Goal: Entertainment & Leisure: Consume media (video, audio)

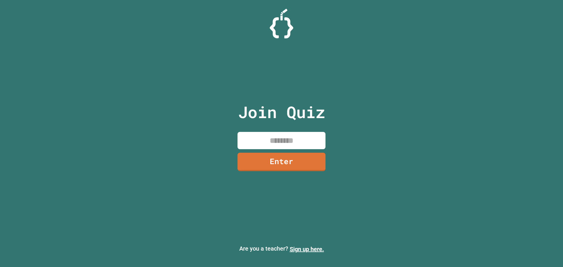
click at [289, 133] on input at bounding box center [281, 140] width 88 height 17
type input "********"
click at [283, 155] on link "Enter" at bounding box center [282, 160] width 80 height 19
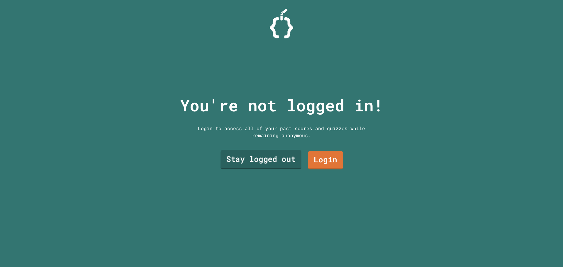
click at [266, 156] on link "Stay logged out" at bounding box center [260, 159] width 81 height 19
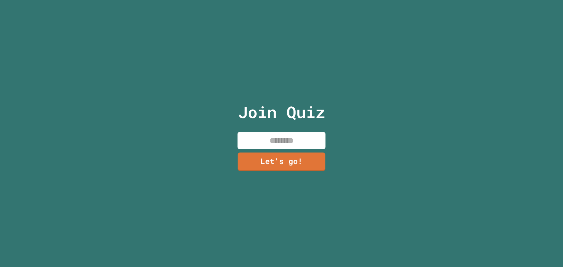
click at [284, 140] on input at bounding box center [281, 140] width 88 height 17
type input "*******"
click at [305, 152] on link "Let's go!" at bounding box center [282, 161] width 88 height 19
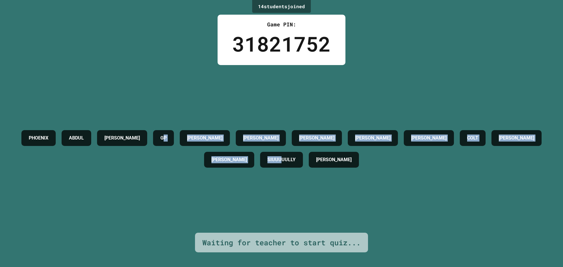
drag, startPoint x: 345, startPoint y: 159, endPoint x: 212, endPoint y: 130, distance: 136.2
click at [212, 130] on div "[PERSON_NAME] GP [PERSON_NAME] [PERSON_NAME] [PERSON_NAME] [PERSON_NAME] [PERSO…" at bounding box center [282, 148] width 534 height 43
click at [167, 135] on h4 "GP" at bounding box center [163, 138] width 6 height 7
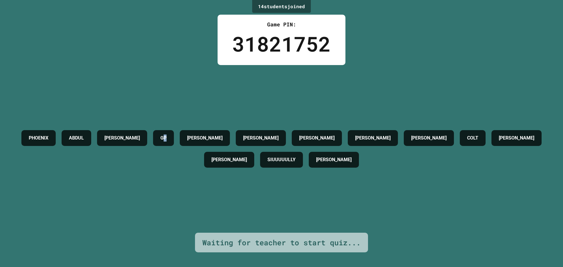
drag, startPoint x: 213, startPoint y: 132, endPoint x: 218, endPoint y: 130, distance: 5.7
click at [174, 130] on div "GP" at bounding box center [163, 138] width 21 height 16
drag, startPoint x: 218, startPoint y: 130, endPoint x: 208, endPoint y: 131, distance: 9.7
click at [174, 131] on div "GP" at bounding box center [163, 138] width 21 height 16
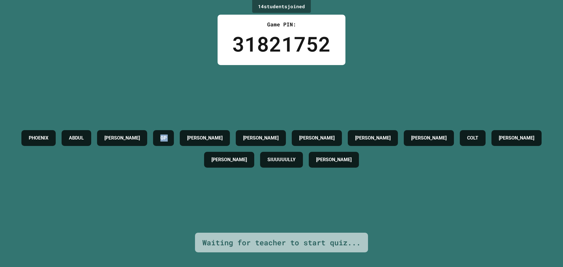
click at [167, 135] on h4 "GP" at bounding box center [163, 138] width 6 height 7
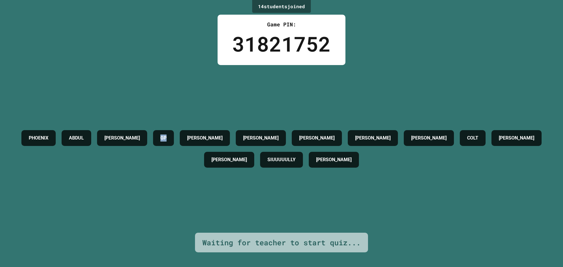
click at [167, 135] on h4 "GP" at bounding box center [163, 138] width 6 height 7
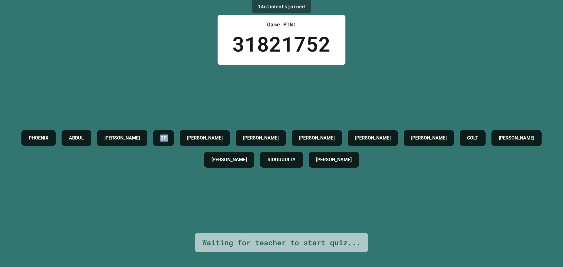
click at [174, 133] on div "GP" at bounding box center [163, 138] width 21 height 16
click at [167, 135] on h4 "GP" at bounding box center [163, 138] width 6 height 7
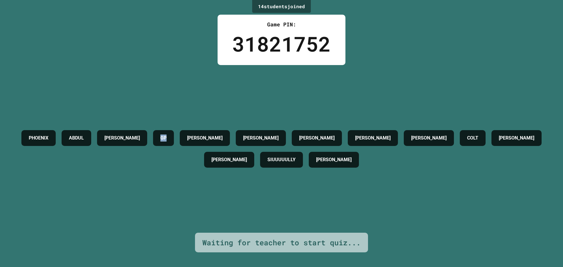
click at [167, 135] on h4 "GP" at bounding box center [163, 138] width 6 height 7
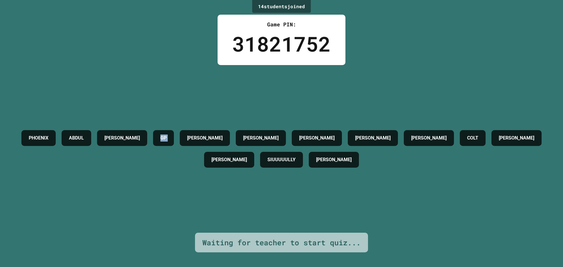
click at [167, 135] on h4 "GP" at bounding box center [163, 138] width 6 height 7
click at [167, 136] on h4 "GP" at bounding box center [163, 138] width 6 height 7
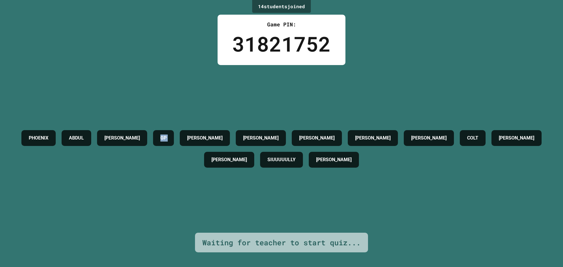
click at [167, 136] on h4 "GP" at bounding box center [163, 138] width 6 height 7
click at [167, 135] on h4 "GP" at bounding box center [163, 138] width 6 height 7
click at [210, 127] on div "[PERSON_NAME] GP [PERSON_NAME] [PERSON_NAME] [PERSON_NAME] [PERSON_NAME] [PERSO…" at bounding box center [282, 148] width 534 height 43
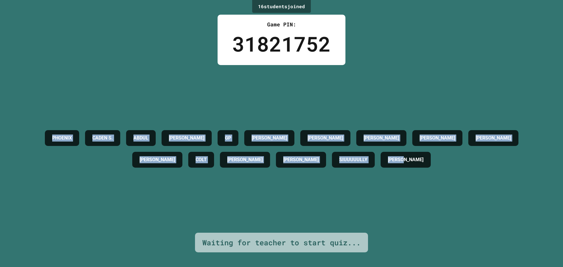
drag, startPoint x: 38, startPoint y: 133, endPoint x: 507, endPoint y: 171, distance: 470.9
click at [507, 170] on div "PHOENIX CADEN S. [PERSON_NAME] [PERSON_NAME] [PERSON_NAME] [PERSON_NAME] [PERSO…" at bounding box center [282, 148] width 534 height 43
click at [242, 68] on div "PHOENIX CADEN S. [PERSON_NAME] [PERSON_NAME] [PERSON_NAME] [PERSON_NAME] [PERSO…" at bounding box center [282, 149] width 534 height 168
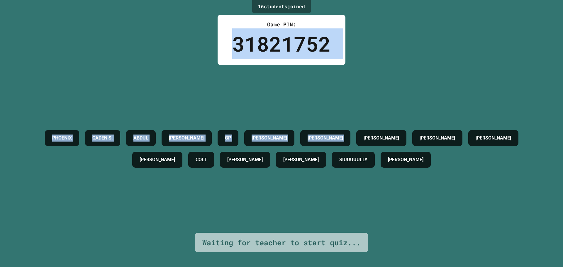
drag, startPoint x: 231, startPoint y: 45, endPoint x: 402, endPoint y: 58, distance: 172.1
click at [402, 58] on div "16 student s joined Game PIN: 31821752 PHOENIX CADEN S. [PERSON_NAME] [PERSON_N…" at bounding box center [281, 133] width 563 height 267
drag, startPoint x: 396, startPoint y: 65, endPoint x: 378, endPoint y: 82, distance: 24.3
click at [396, 66] on div "PHOENIX CADEN S. [PERSON_NAME] [PERSON_NAME] [PERSON_NAME] [PERSON_NAME] [PERSO…" at bounding box center [282, 149] width 534 height 168
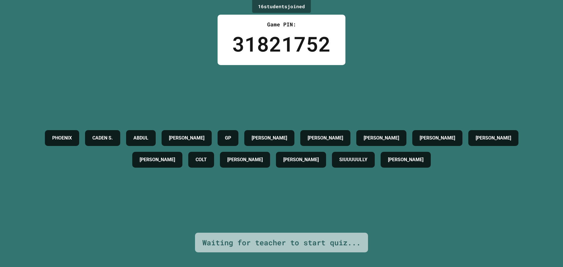
click at [476, 142] on h4 "[PERSON_NAME]" at bounding box center [493, 138] width 35 height 7
drag, startPoint x: 69, startPoint y: 163, endPoint x: 133, endPoint y: 161, distance: 63.7
click at [133, 160] on div "PHOENIX CADEN S. [PERSON_NAME] [PERSON_NAME] [PERSON_NAME] [PERSON_NAME] [PERSO…" at bounding box center [282, 148] width 534 height 43
click at [170, 189] on div "PHOENIX CADEN S. [PERSON_NAME] [PERSON_NAME] [PERSON_NAME] [PERSON_NAME] [PERSO…" at bounding box center [282, 149] width 534 height 168
drag, startPoint x: 230, startPoint y: 162, endPoint x: 339, endPoint y: 166, distance: 109.2
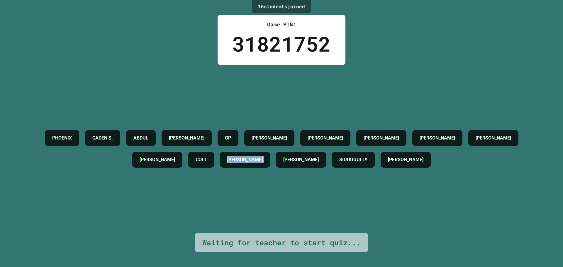
click at [330, 167] on div "PHOENIX CADEN S. [PERSON_NAME] [PERSON_NAME] [PERSON_NAME] [PERSON_NAME] [PERSO…" at bounding box center [282, 148] width 534 height 43
click at [319, 163] on h4 "[PERSON_NAME]" at bounding box center [300, 159] width 35 height 7
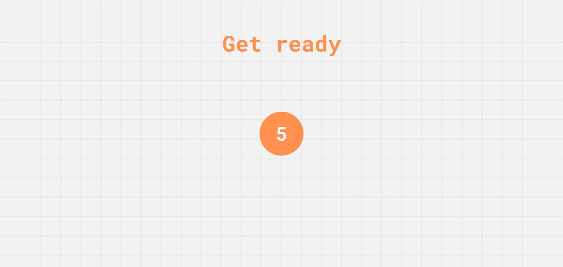
click at [337, 162] on div "Get ready 5" at bounding box center [281, 133] width 563 height 267
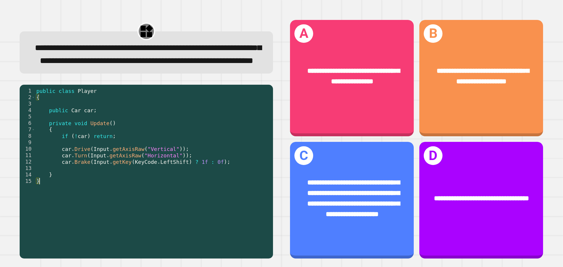
drag, startPoint x: 35, startPoint y: 164, endPoint x: 96, endPoint y: 164, distance: 60.7
click at [96, 164] on div "1 2 3 4 5 6 7 8 9 10 11 12 13 14 15 public class Player { public Car car ; priv…" at bounding box center [145, 149] width 250 height 123
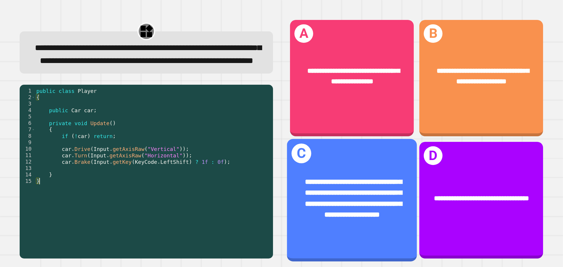
click at [362, 181] on span "**********" at bounding box center [353, 198] width 97 height 40
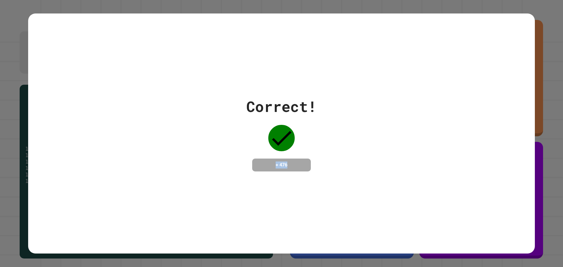
drag, startPoint x: 270, startPoint y: 164, endPoint x: 296, endPoint y: 161, distance: 26.0
click at [296, 162] on h4 "+ 476" at bounding box center [281, 165] width 47 height 7
drag, startPoint x: 296, startPoint y: 161, endPoint x: 235, endPoint y: 167, distance: 60.7
click at [235, 167] on div "Correct! + 476" at bounding box center [281, 134] width 507 height 76
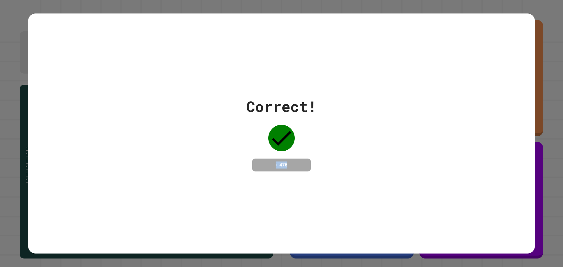
click at [237, 167] on div "Correct! + 476" at bounding box center [281, 134] width 507 height 76
drag, startPoint x: 265, startPoint y: 167, endPoint x: 319, endPoint y: 170, distance: 53.8
click at [319, 170] on div "Correct! + 476" at bounding box center [281, 134] width 507 height 76
click at [313, 169] on div "Correct! + 476" at bounding box center [281, 134] width 70 height 76
drag, startPoint x: 289, startPoint y: 168, endPoint x: 219, endPoint y: 175, distance: 70.1
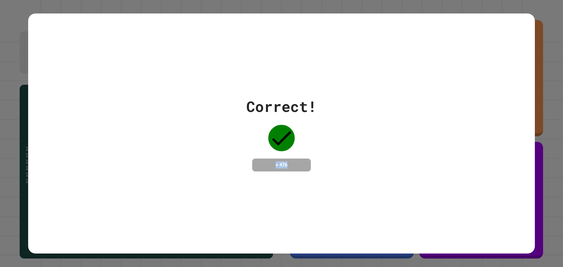
click at [219, 175] on div "Correct! + 476" at bounding box center [281, 133] width 507 height 240
click at [283, 167] on h4 "+ 476" at bounding box center [281, 165] width 47 height 7
click at [284, 167] on h4 "+ 476" at bounding box center [281, 165] width 47 height 7
click at [283, 167] on h4 "+ 476" at bounding box center [281, 165] width 47 height 7
click at [282, 166] on h4 "+ 476" at bounding box center [281, 165] width 47 height 7
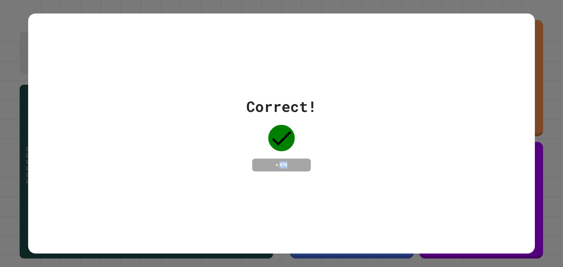
click at [282, 166] on h4 "+ 476" at bounding box center [281, 165] width 47 height 7
click at [281, 166] on h4 "+ 476" at bounding box center [281, 165] width 47 height 7
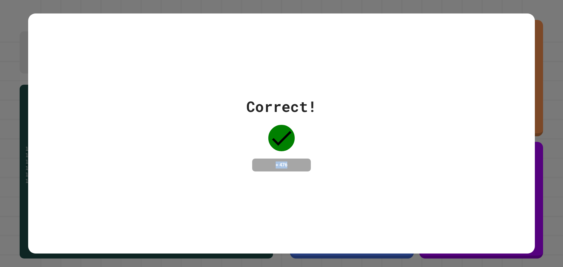
drag, startPoint x: 264, startPoint y: 155, endPoint x: 300, endPoint y: 169, distance: 38.5
click at [300, 169] on div "+ 476" at bounding box center [281, 165] width 59 height 13
click at [299, 169] on div "+ 476" at bounding box center [281, 165] width 59 height 13
drag, startPoint x: 151, startPoint y: 224, endPoint x: 277, endPoint y: 102, distance: 175.4
click at [277, 102] on div "Correct! + 476" at bounding box center [281, 133] width 507 height 240
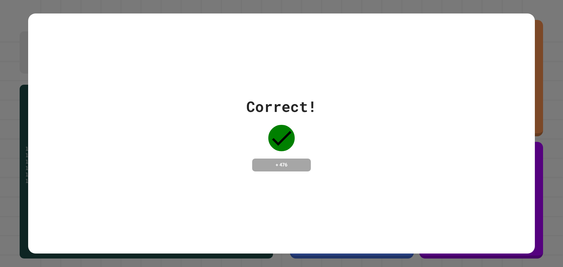
click at [235, 96] on div "Correct! + 476" at bounding box center [281, 134] width 507 height 76
drag, startPoint x: 236, startPoint y: 95, endPoint x: 313, endPoint y: 101, distance: 77.0
click at [313, 101] on div "Correct! + 476" at bounding box center [281, 134] width 507 height 76
click at [313, 101] on div "Correct!" at bounding box center [281, 107] width 70 height 22
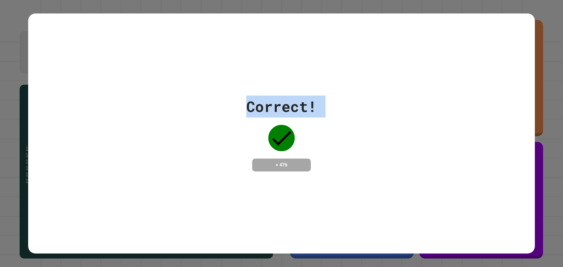
drag, startPoint x: 313, startPoint y: 101, endPoint x: 263, endPoint y: 101, distance: 49.8
click at [263, 101] on div "Correct!" at bounding box center [281, 107] width 70 height 22
click at [250, 89] on div "Correct! + 476" at bounding box center [281, 133] width 507 height 240
drag, startPoint x: 245, startPoint y: 96, endPoint x: 277, endPoint y: 99, distance: 32.1
click at [279, 99] on div "Correct!" at bounding box center [281, 107] width 70 height 22
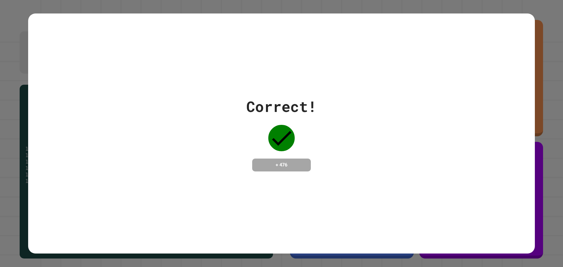
click at [324, 97] on div "Correct! + 476" at bounding box center [281, 134] width 507 height 76
drag, startPoint x: 322, startPoint y: 99, endPoint x: 281, endPoint y: 100, distance: 40.8
click at [281, 100] on div "Correct! + 476" at bounding box center [281, 134] width 507 height 76
click at [246, 96] on div "Correct!" at bounding box center [281, 107] width 70 height 22
drag, startPoint x: 244, startPoint y: 97, endPoint x: 279, endPoint y: 101, distance: 35.0
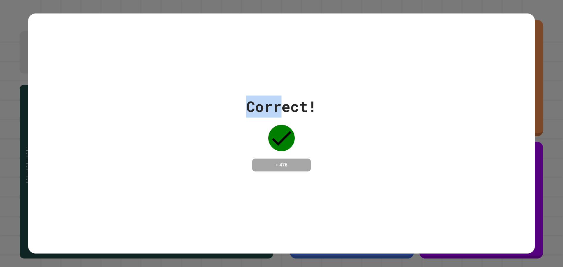
click at [279, 101] on div "Correct! + 476" at bounding box center [281, 134] width 507 height 76
click at [320, 99] on div "Correct! + 476" at bounding box center [281, 134] width 507 height 76
drag, startPoint x: 320, startPoint y: 99, endPoint x: 277, endPoint y: 100, distance: 42.3
click at [277, 100] on div "Correct! + 476" at bounding box center [281, 134] width 507 height 76
click at [277, 100] on div "Correct!" at bounding box center [281, 107] width 70 height 22
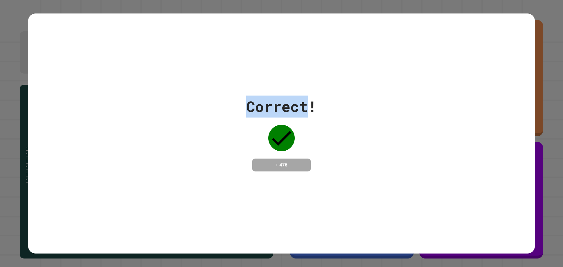
click at [280, 101] on div "Correct!" at bounding box center [281, 107] width 70 height 22
drag, startPoint x: 280, startPoint y: 100, endPoint x: 316, endPoint y: 100, distance: 36.4
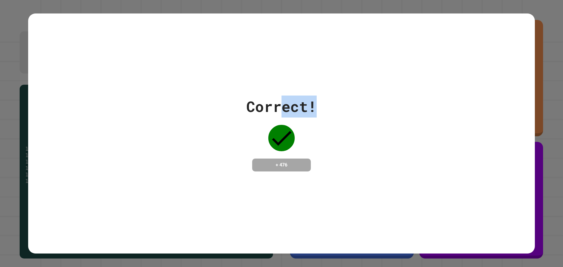
click at [316, 100] on div "Correct! + 476" at bounding box center [281, 134] width 507 height 76
click at [240, 105] on div "Correct! + 476" at bounding box center [281, 134] width 507 height 76
drag, startPoint x: 236, startPoint y: 102, endPoint x: 352, endPoint y: 101, distance: 116.1
click at [352, 101] on div "Correct! + 476" at bounding box center [281, 134] width 507 height 76
click at [222, 106] on div "Correct! + 476" at bounding box center [281, 134] width 507 height 76
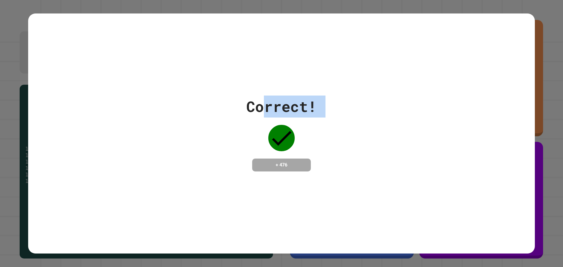
drag, startPoint x: 261, startPoint y: 106, endPoint x: 262, endPoint y: 124, distance: 18.8
click at [262, 124] on div "Correct! + 476" at bounding box center [281, 134] width 70 height 76
click at [259, 118] on div "Correct! + 476" at bounding box center [281, 134] width 70 height 76
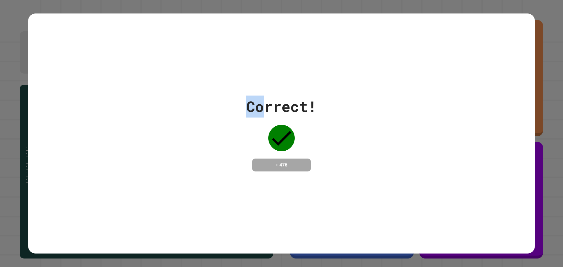
drag, startPoint x: 259, startPoint y: 108, endPoint x: 222, endPoint y: 232, distance: 129.7
click at [247, 264] on div "**********" at bounding box center [281, 133] width 563 height 267
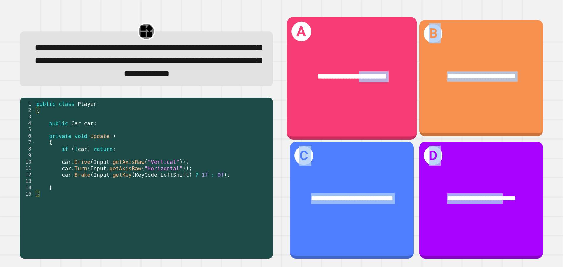
drag, startPoint x: 354, startPoint y: 99, endPoint x: 563, endPoint y: 281, distance: 277.0
click at [563, 267] on html "**********" at bounding box center [281, 133] width 563 height 267
click at [375, 90] on div "**********" at bounding box center [352, 76] width 130 height 39
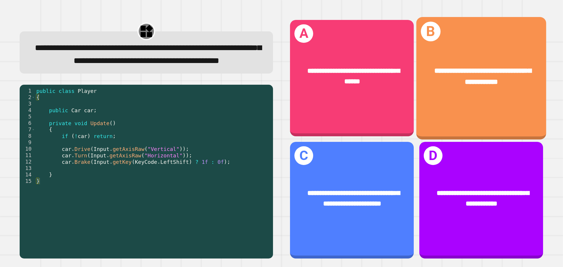
click at [452, 103] on div "**********" at bounding box center [481, 78] width 130 height 122
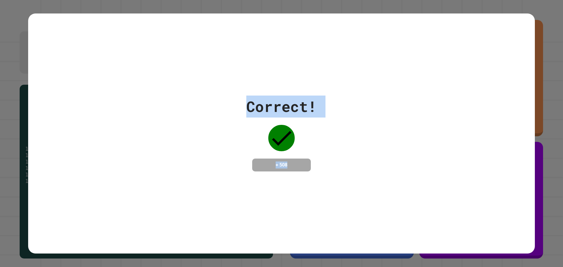
drag, startPoint x: 294, startPoint y: 163, endPoint x: 211, endPoint y: 58, distance: 133.2
click at [212, 58] on div "Correct! + 508" at bounding box center [281, 133] width 507 height 240
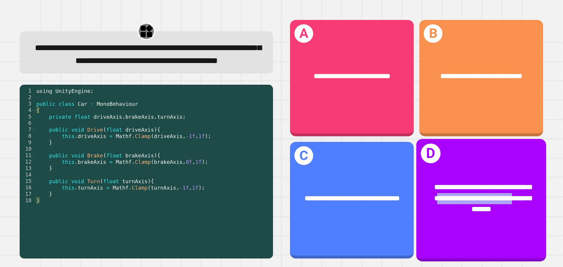
click at [478, 243] on div "**********" at bounding box center [481, 200] width 130 height 122
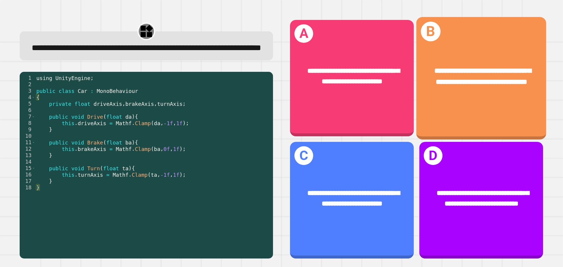
click at [449, 86] on div "**********" at bounding box center [481, 77] width 101 height 22
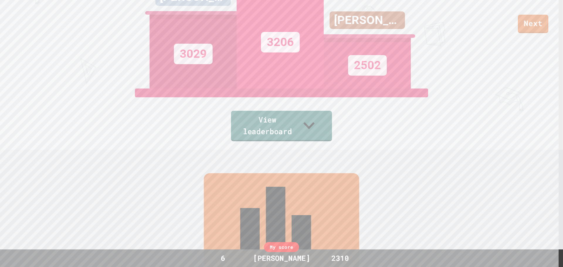
click at [306, 130] on link "View leaderboard" at bounding box center [281, 126] width 101 height 30
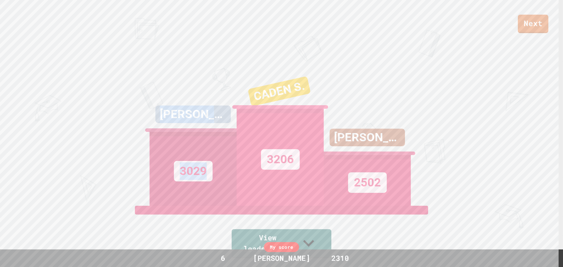
drag, startPoint x: 299, startPoint y: 57, endPoint x: 204, endPoint y: 79, distance: 97.4
click at [204, 82] on div "Next [PERSON_NAME] 3029 CADEN S. 3206 [PERSON_NAME] 2502 View leaderboard" at bounding box center [281, 133] width 563 height 267
